Goal: Task Accomplishment & Management: Manage account settings

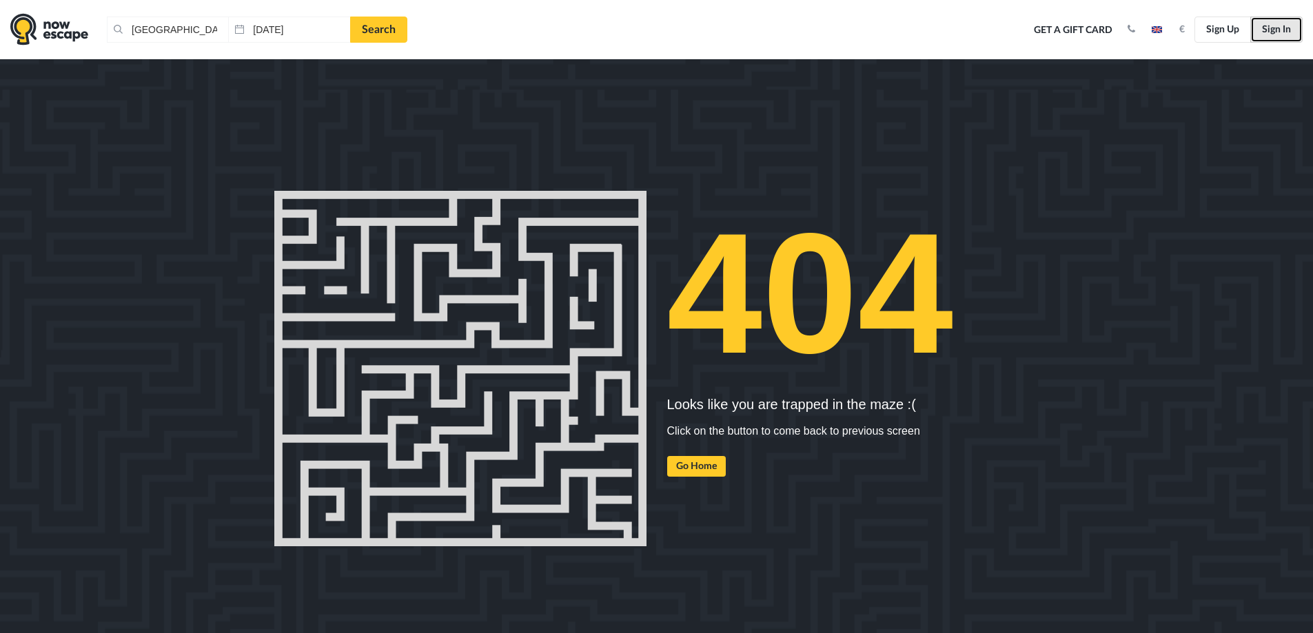
click at [1282, 28] on link "Sign In" at bounding box center [1276, 30] width 52 height 26
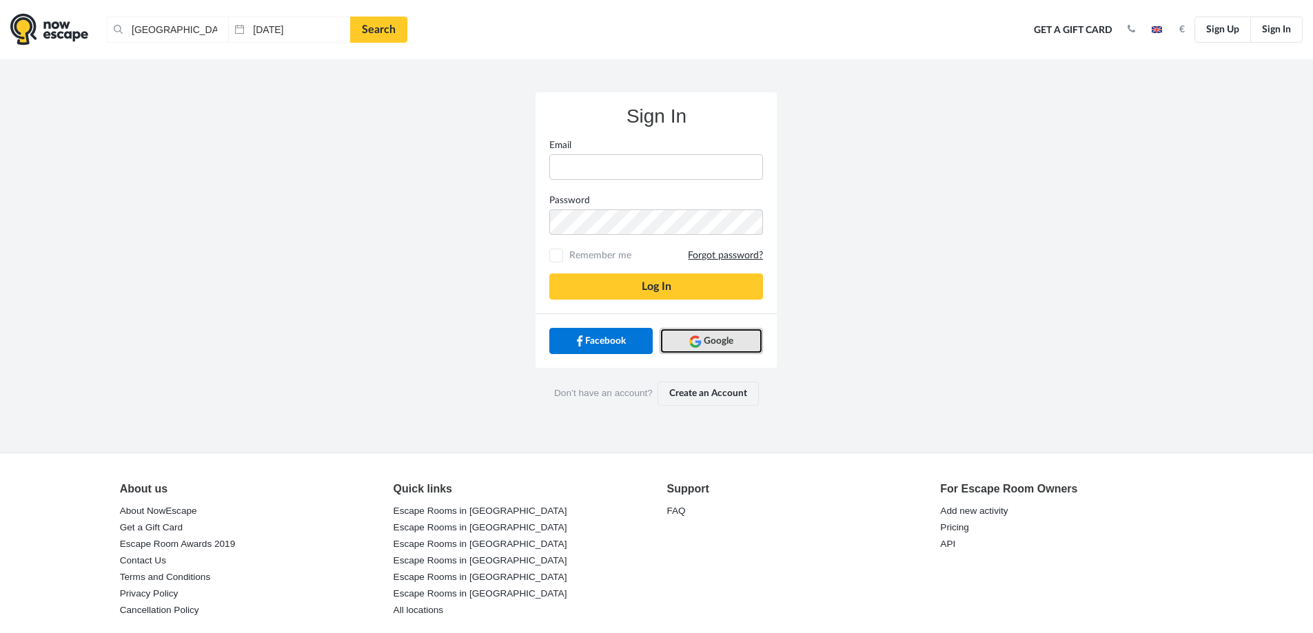
click at [728, 345] on span "Google" at bounding box center [719, 341] width 30 height 14
